Goal: Book appointment/travel/reservation

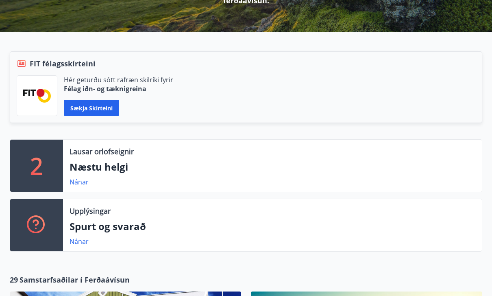
scroll to position [151, 0]
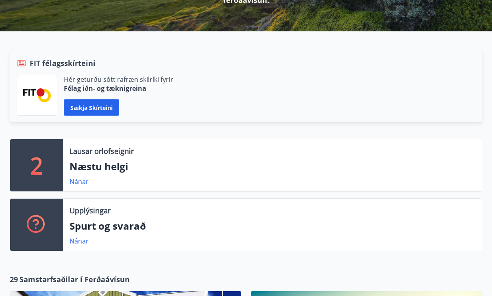
click at [107, 159] on p "Næstu helgi" at bounding box center [273, 166] width 406 height 14
click at [81, 177] on link "Nánar" at bounding box center [79, 181] width 19 height 9
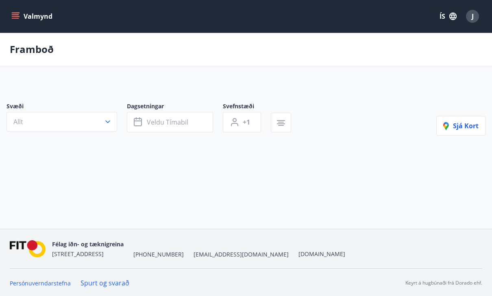
type input "*"
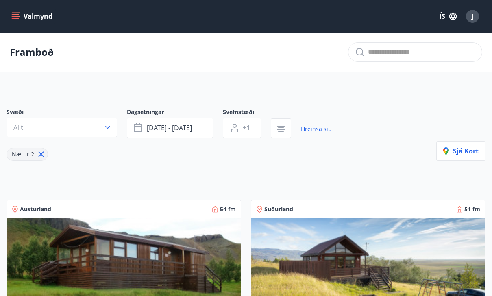
click at [189, 124] on span "[DATE] - [DATE]" at bounding box center [169, 127] width 45 height 9
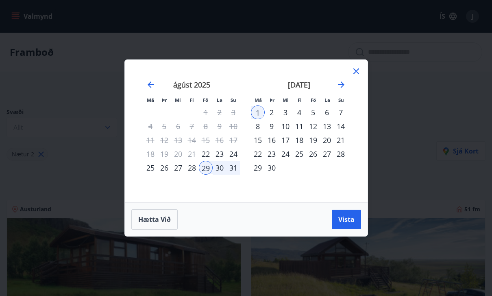
click at [204, 153] on div "22" at bounding box center [206, 154] width 14 height 14
click at [167, 170] on div "26" at bounding box center [164, 168] width 14 height 14
click at [351, 220] on span "Vista" at bounding box center [346, 219] width 16 height 9
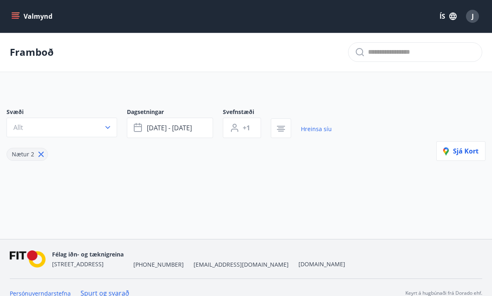
click at [102, 129] on button "Allt" at bounding box center [62, 128] width 111 height 20
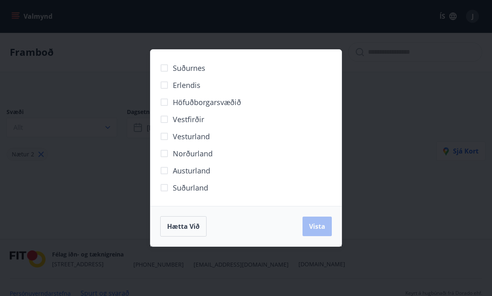
click at [209, 156] on span "Norðurland" at bounding box center [193, 153] width 40 height 11
click at [321, 229] on span "Vista" at bounding box center [317, 226] width 16 height 9
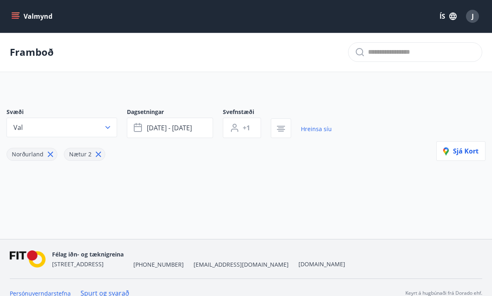
click at [104, 125] on icon "button" at bounding box center [108, 127] width 8 height 8
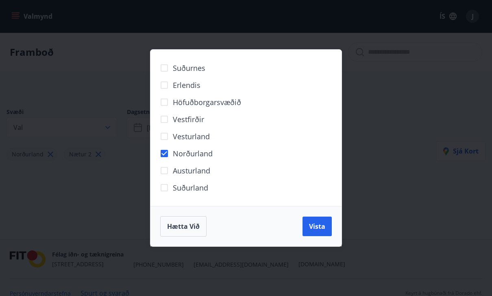
click at [323, 228] on span "Vista" at bounding box center [317, 226] width 16 height 9
